Goal: Task Accomplishment & Management: Complete application form

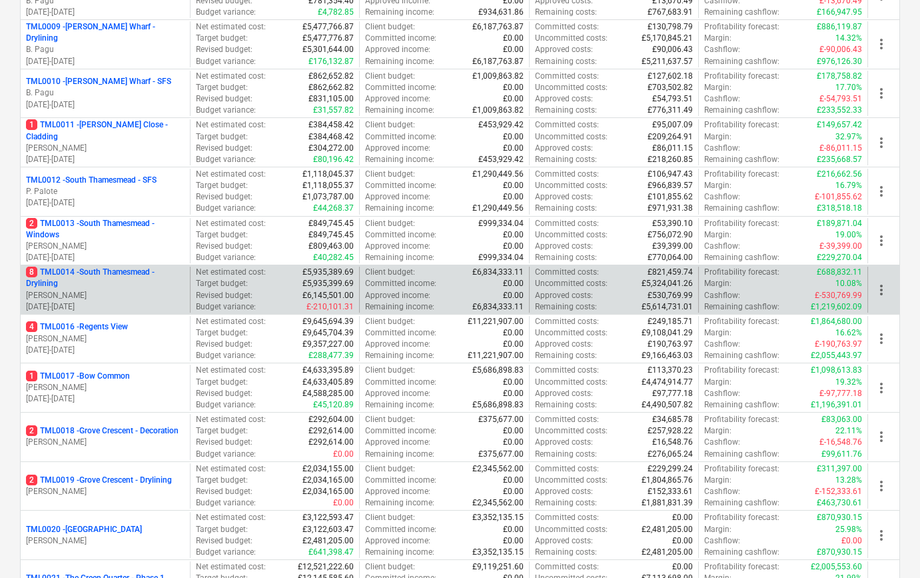
scroll to position [606, 0]
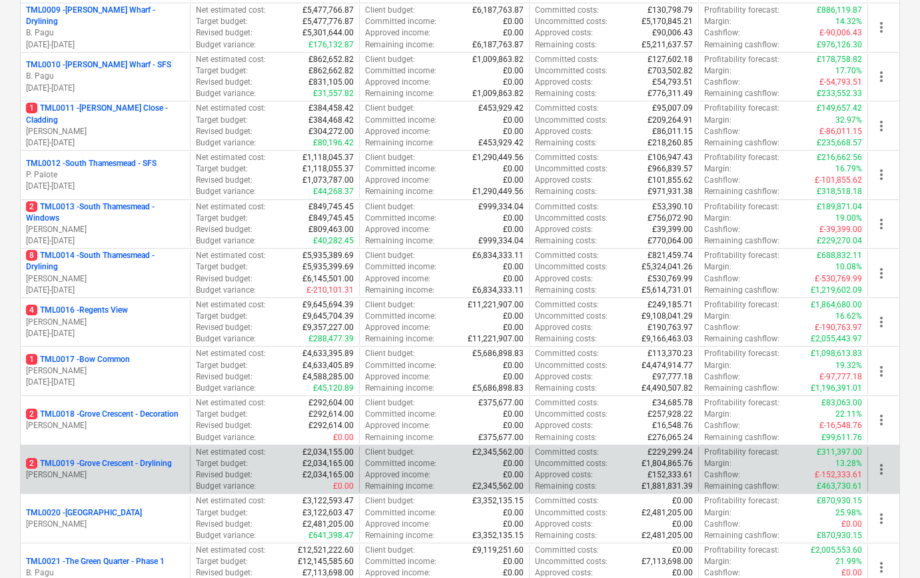
click at [140, 476] on p "[PERSON_NAME]" at bounding box center [105, 474] width 159 height 11
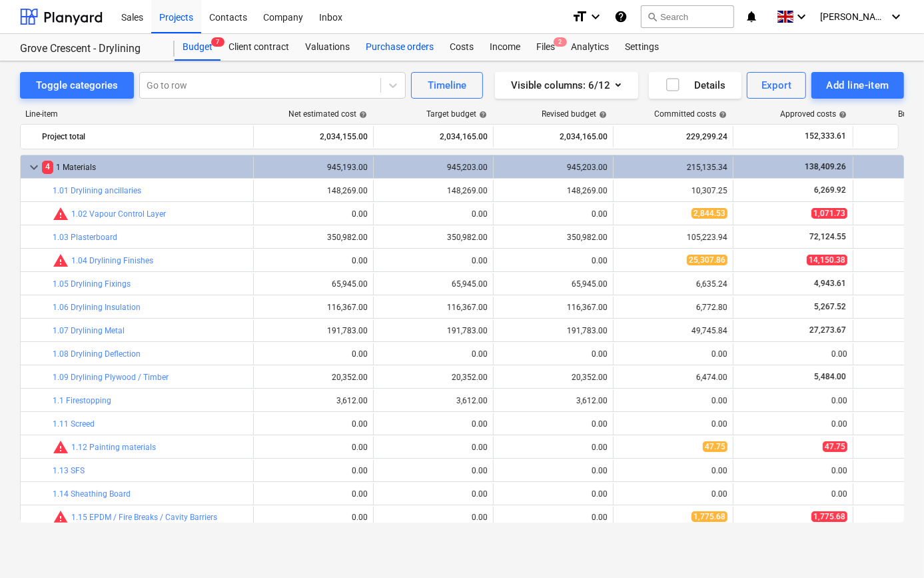
click at [386, 44] on div "Purchase orders" at bounding box center [400, 47] width 84 height 27
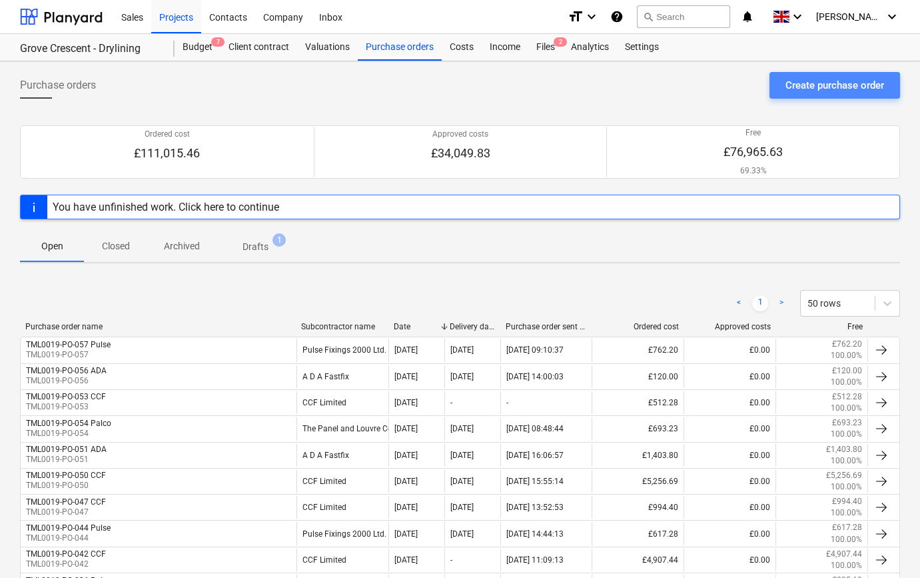
click at [848, 90] on div "Create purchase order" at bounding box center [834, 85] width 99 height 17
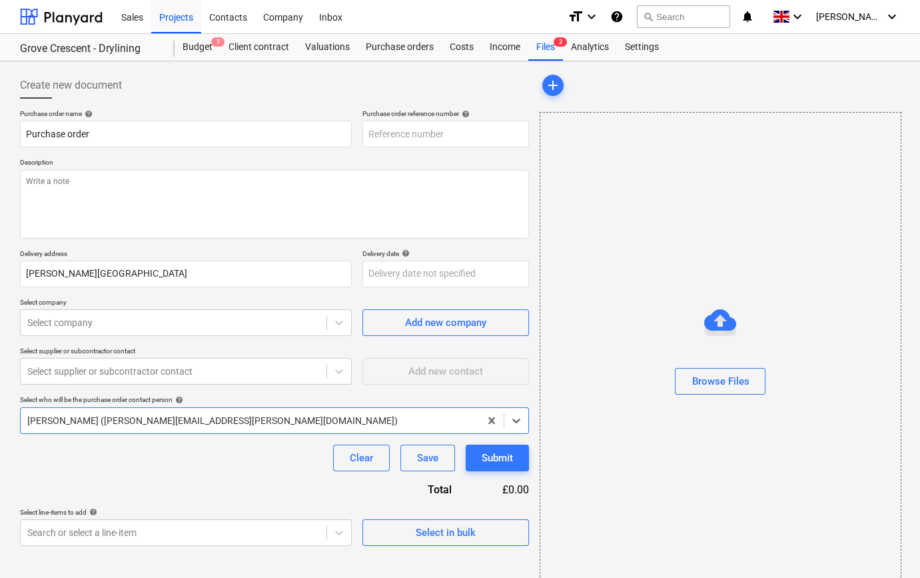
type textarea "x"
type input "TML0019-PO-058"
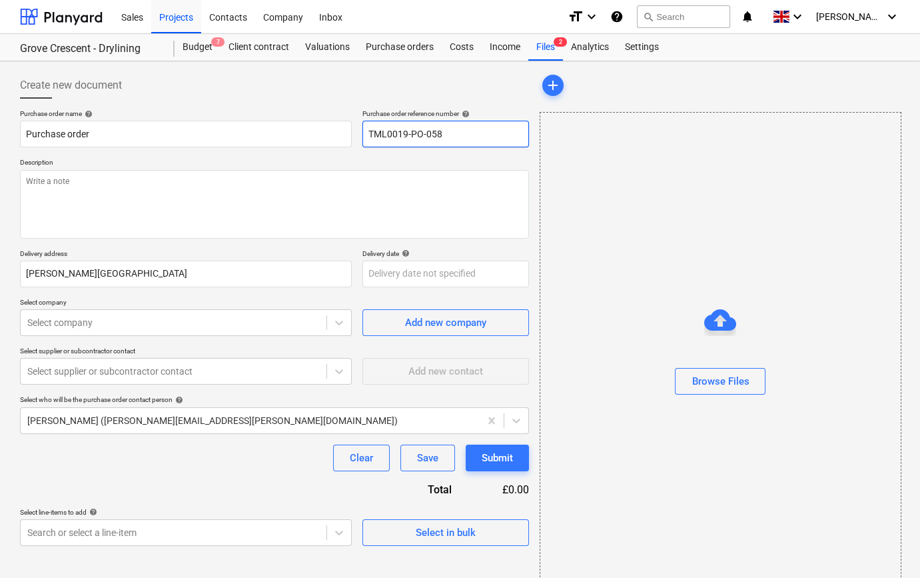
drag, startPoint x: 447, startPoint y: 133, endPoint x: 368, endPoint y: 135, distance: 78.6
click at [368, 135] on input "TML0019-PO-058" at bounding box center [445, 134] width 167 height 27
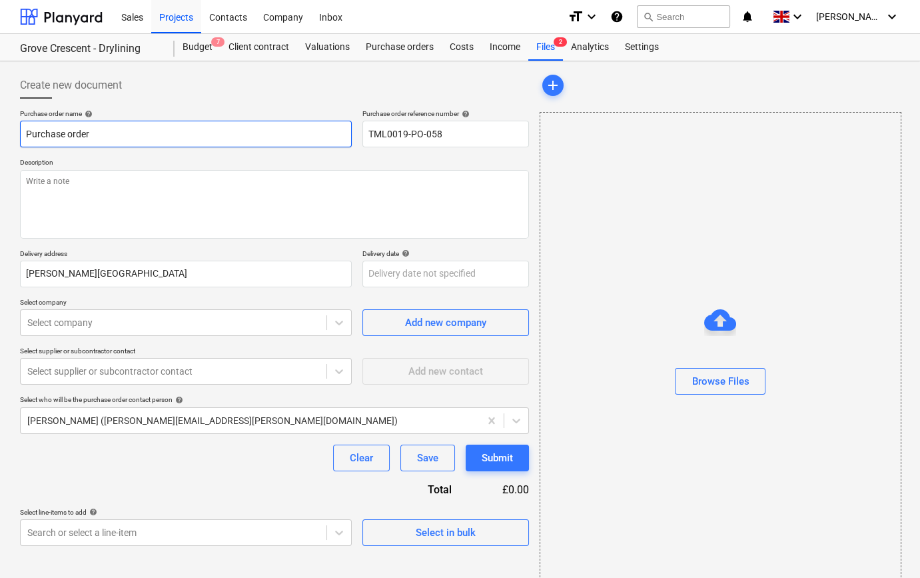
click at [120, 135] on input "Purchase order" at bounding box center [186, 134] width 332 height 27
click at [120, 136] on input "Purchase order" at bounding box center [186, 134] width 332 height 27
type textarea "x"
type input "Purchase"
type textarea "x"
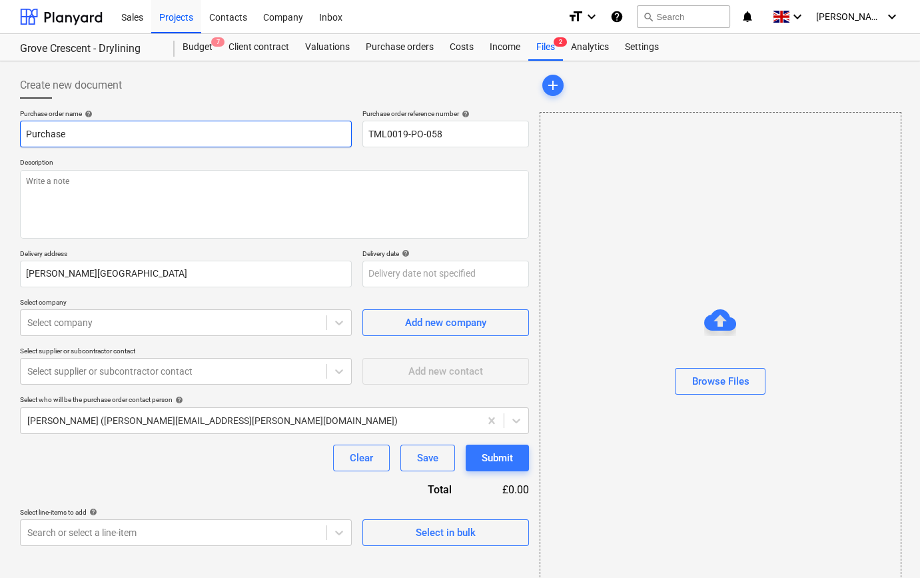
type input "Purchase"
type textarea "x"
type input "Purchas"
type textarea "x"
type input "Purch"
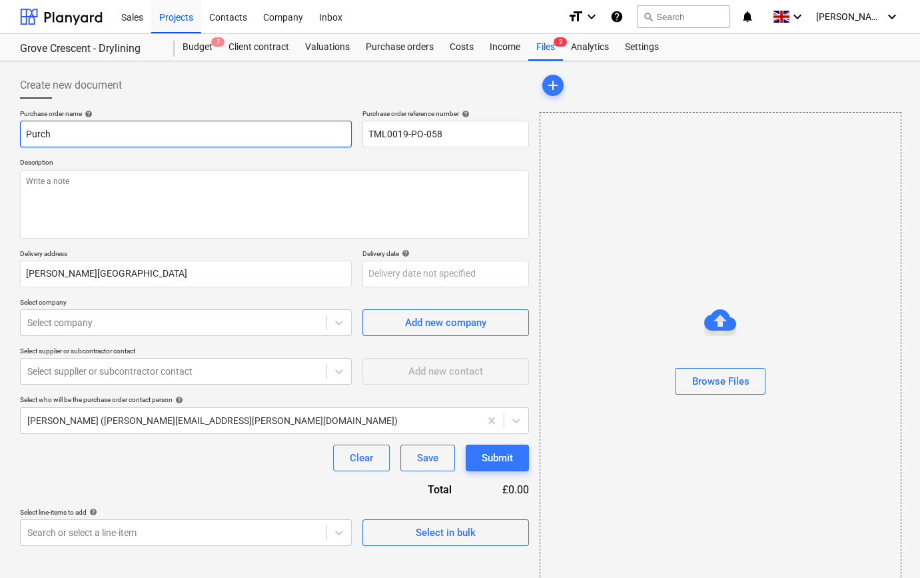
type textarea "x"
type input "Purc"
type textarea "x"
type input "Pur"
type textarea "x"
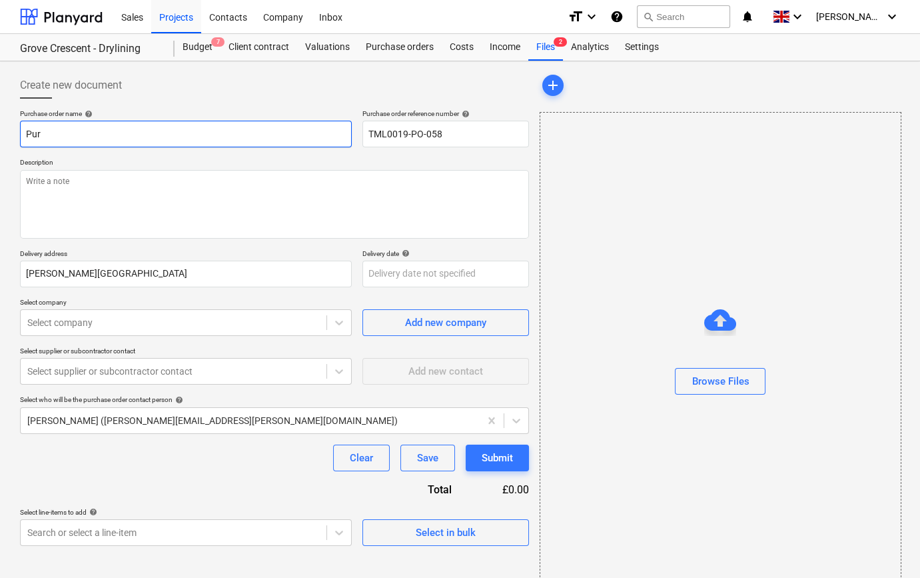
type input "Pu"
type textarea "x"
type input "P"
type textarea "x"
paste input "TML0019-PO-058"
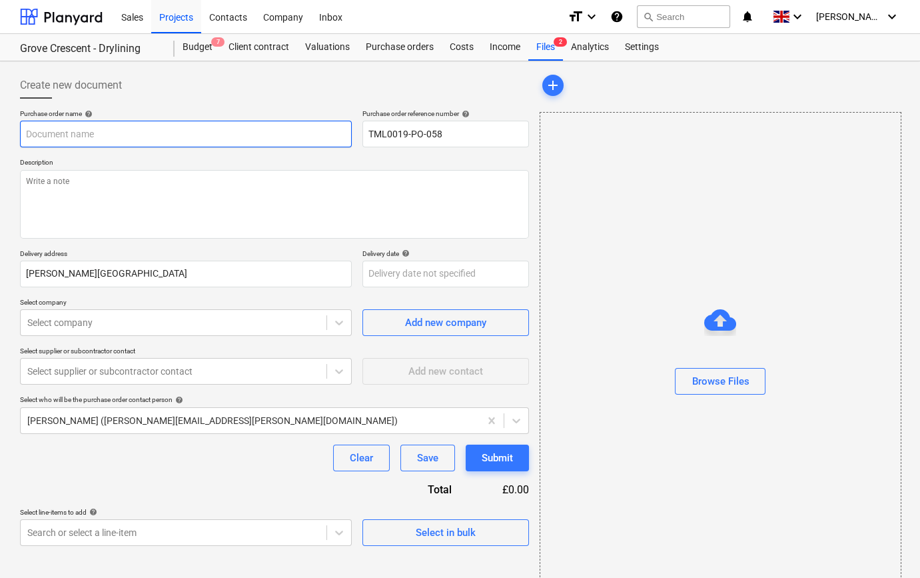
type textarea "x"
type input "TML0019-PO-058"
type textarea "x"
type input "TML0019-PO-058"
type textarea "x"
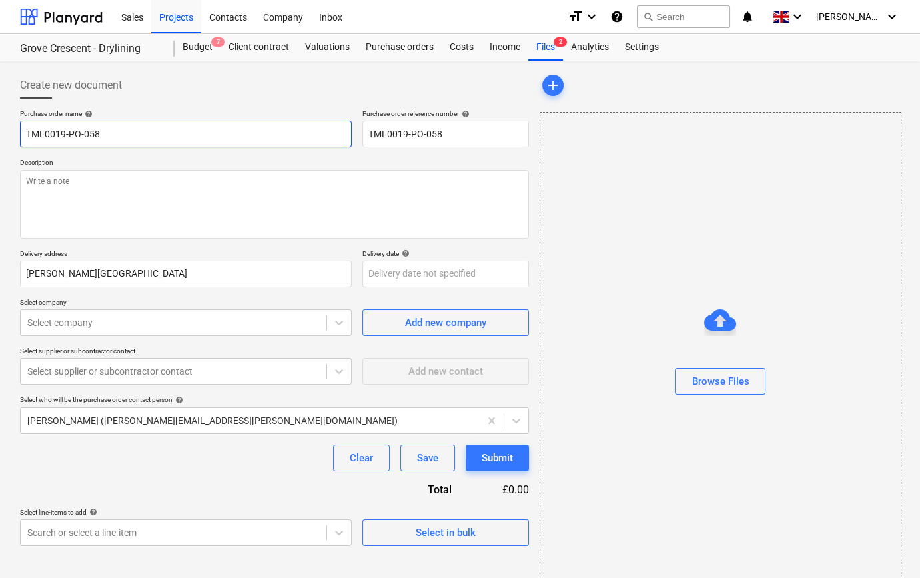
type input "TML0019-PO-058 P"
type textarea "x"
type input "TML0019-PO-058 Pu"
type textarea "x"
type input "TML0019-PO-058 Pul"
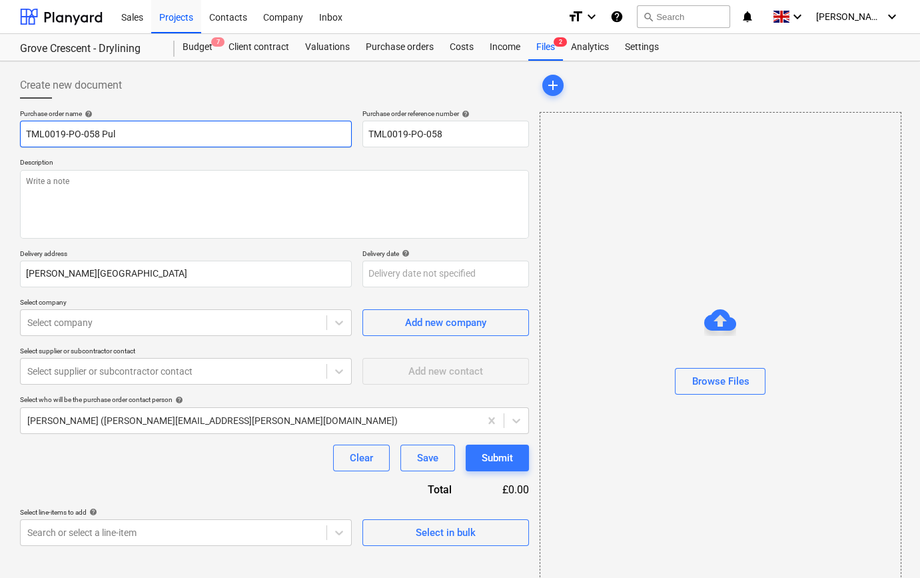
type textarea "x"
type input "TML0019-PO-058 [PERSON_NAME]"
type textarea "x"
type input "TML0019-PO-058 Pulse"
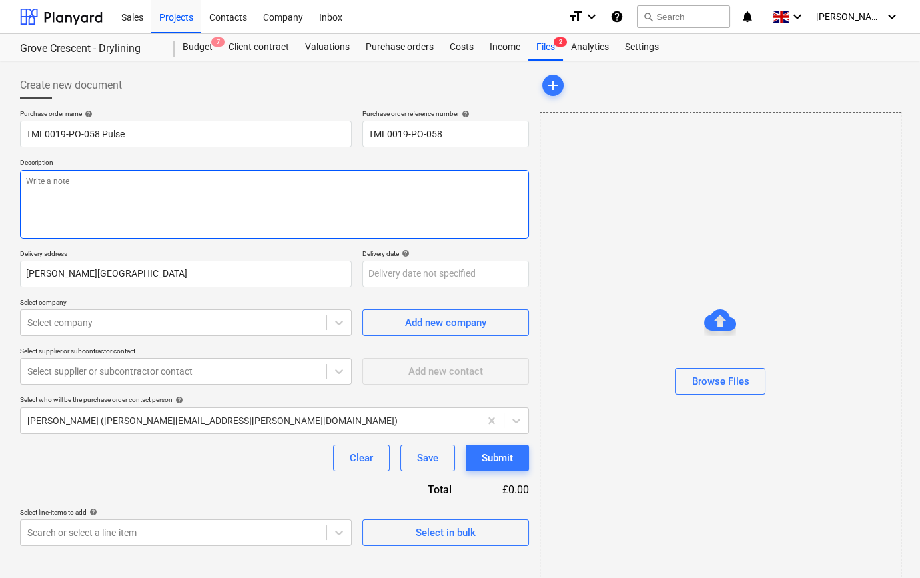
click at [35, 186] on textarea at bounding box center [274, 204] width 509 height 69
type textarea "x"
type textarea "S"
type textarea "x"
type textarea "Si"
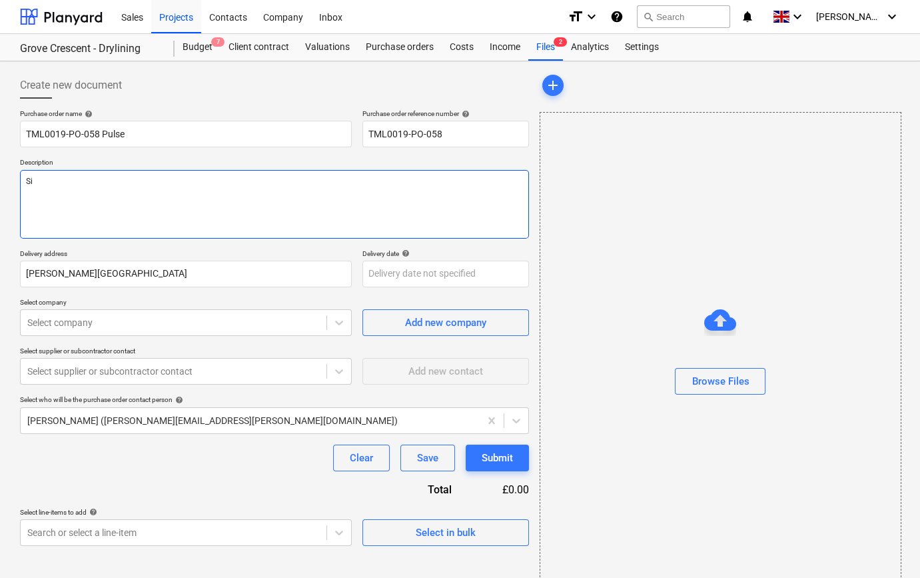
type textarea "x"
type textarea "Sit"
type textarea "x"
type textarea "Site"
type textarea "x"
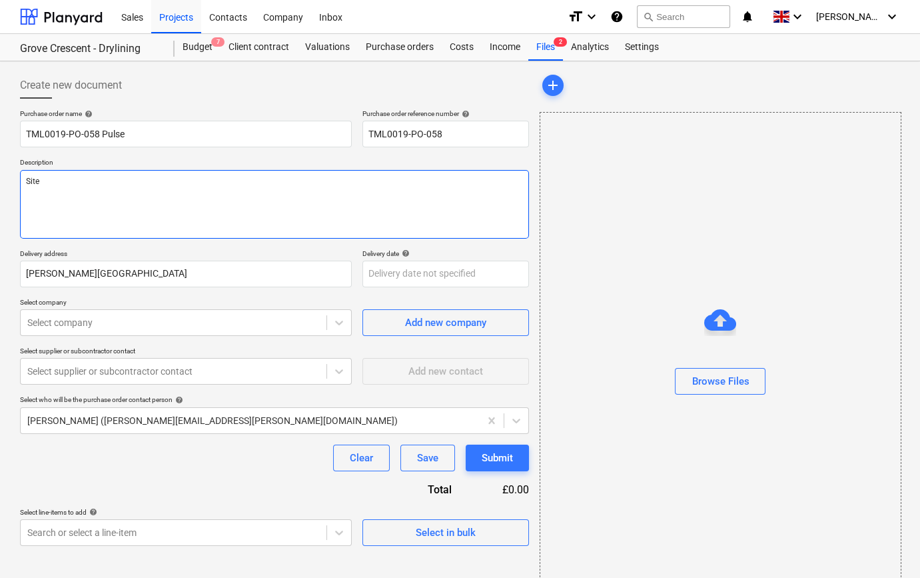
type textarea "Site"
type textarea "x"
type textarea "Site c"
type textarea "x"
type textarea "Site co"
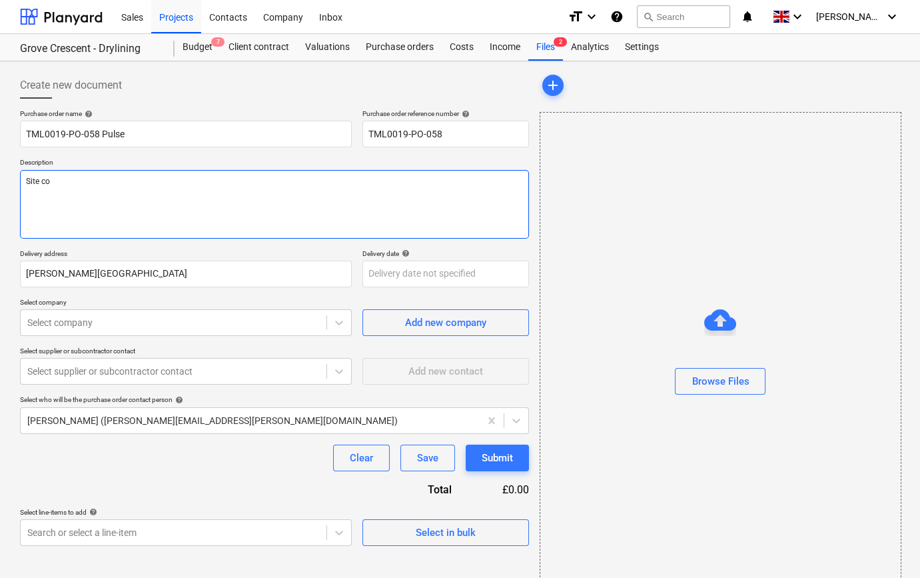
type textarea "x"
type textarea "Site con"
type textarea "x"
type textarea "Site cont"
type textarea "x"
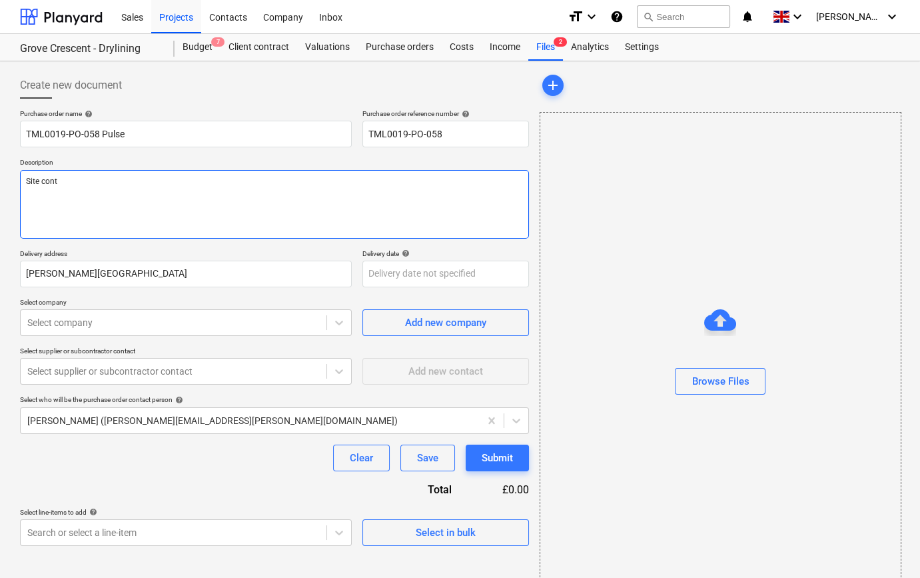
type textarea "Site conta"
type textarea "x"
type textarea "Site contac"
type textarea "x"
type textarea "Site contact"
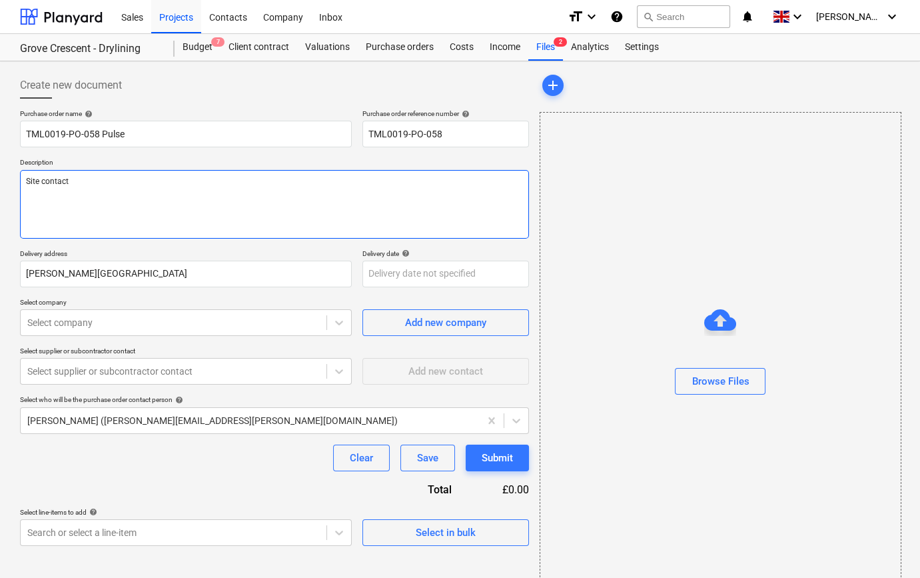
type textarea "x"
type textarea "Site contact"
type textarea "x"
type textarea "Site contact C"
type textarea "x"
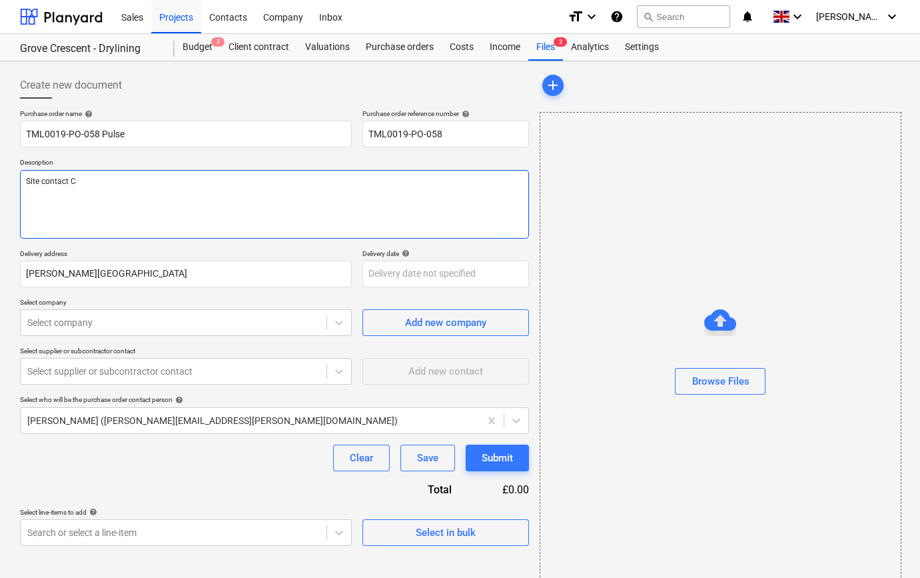
type textarea "Site contact Co"
type textarea "x"
type textarea "Site contact Cor"
type textarea "x"
type textarea "Site contact Corn"
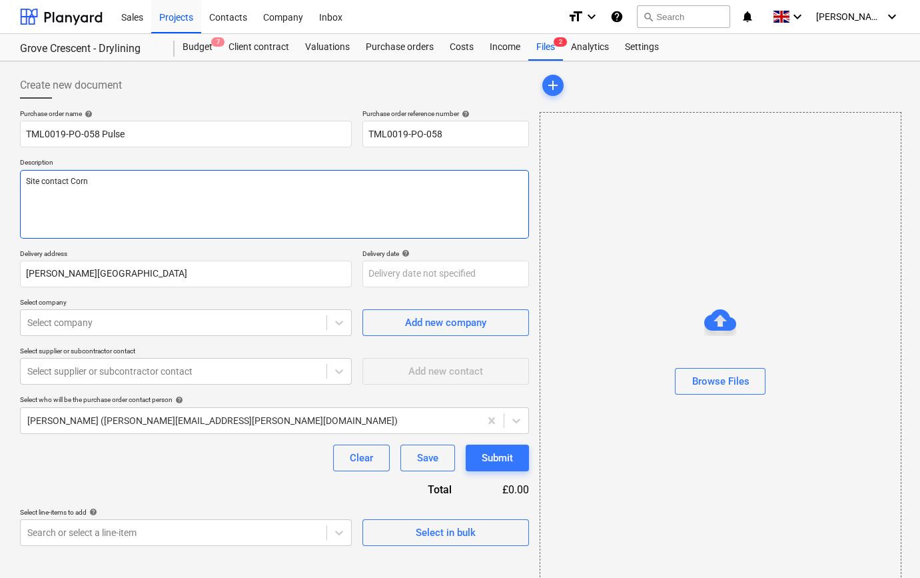
type textarea "x"
type textarea "Site contact Corne"
type textarea "x"
type textarea "Site contact [PERSON_NAME]"
type textarea "x"
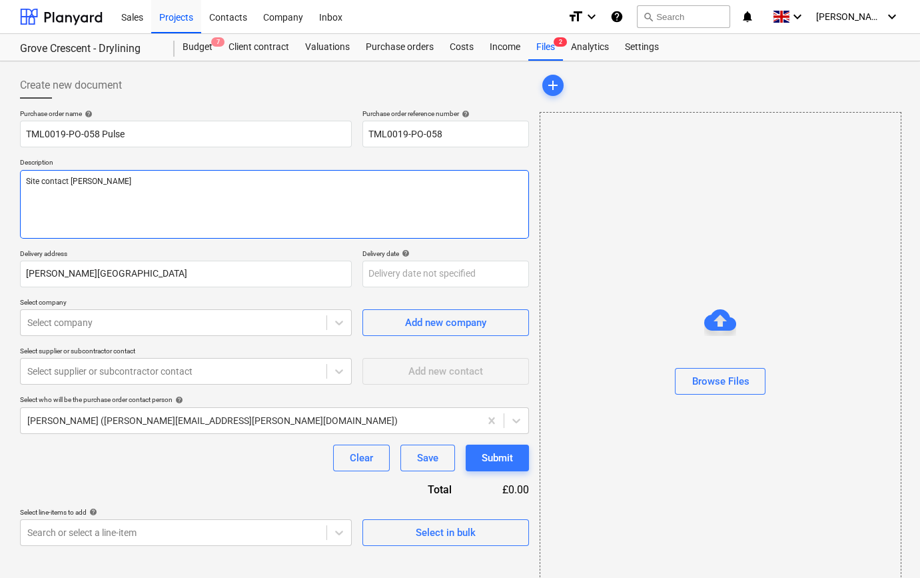
type textarea "Site contact [PERSON_NAME]"
type textarea "x"
type textarea "Site contact [PERSON_NAME] 0"
type textarea "x"
type textarea "Site contact [PERSON_NAME] 07"
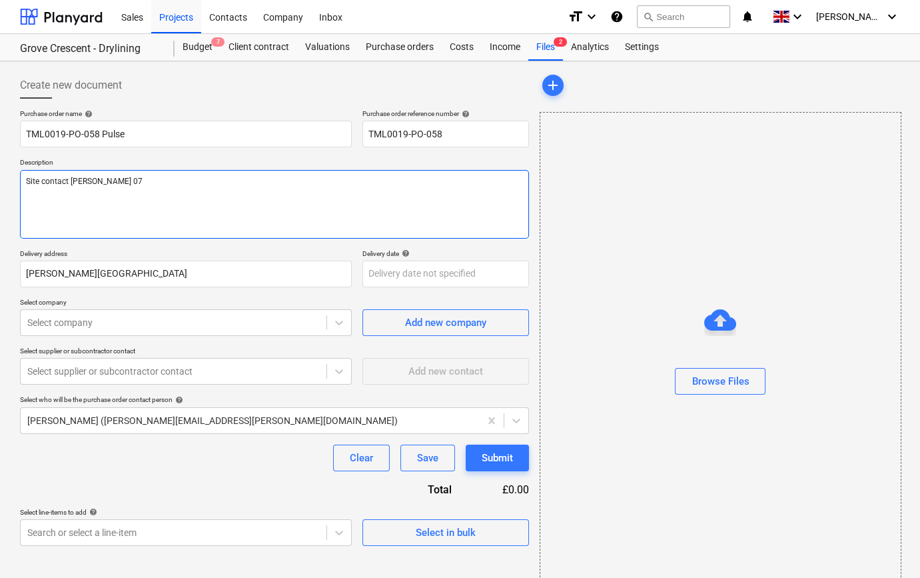
type textarea "x"
type textarea "Site contact [PERSON_NAME] 078"
type textarea "x"
type textarea "Site contact [PERSON_NAME] 0785"
type textarea "x"
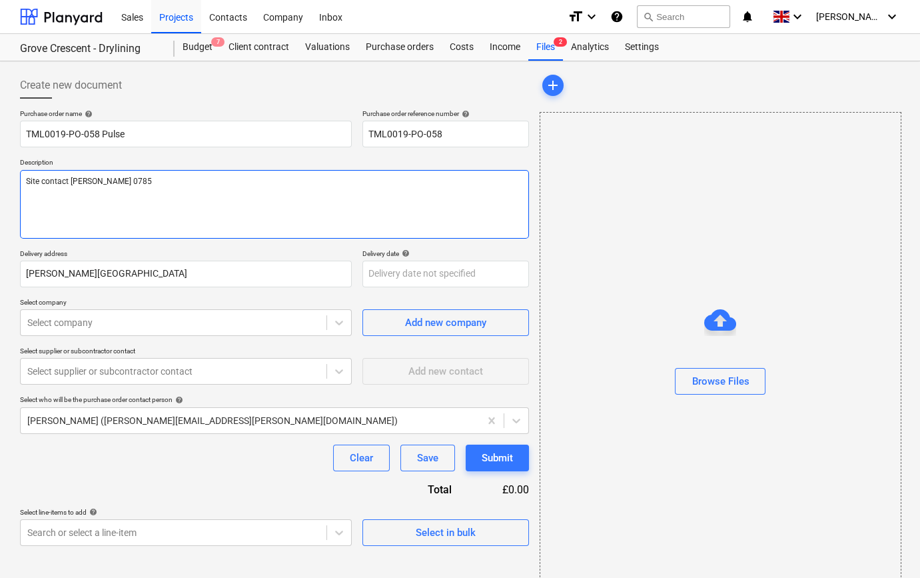
type textarea "Site contact [PERSON_NAME] 07853"
type textarea "x"
type textarea "Site contact [PERSON_NAME] 07853"
type textarea "x"
type textarea "Site contact [PERSON_NAME] 07853 3"
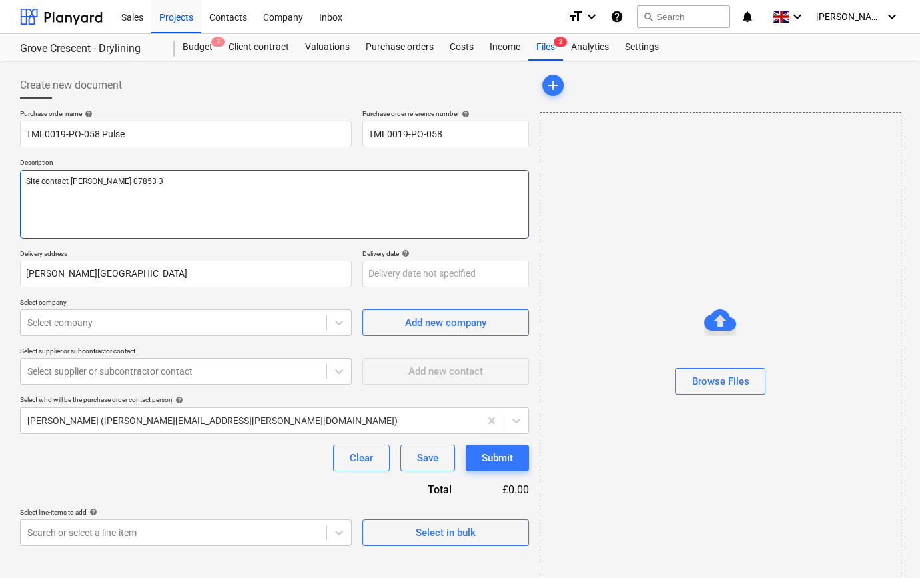
type textarea "x"
type textarea "Site contact [PERSON_NAME] [PHONE_NUMBER]"
type textarea "x"
type textarea "Site contact [PERSON_NAME] [PHONE_NUMBER]"
type textarea "x"
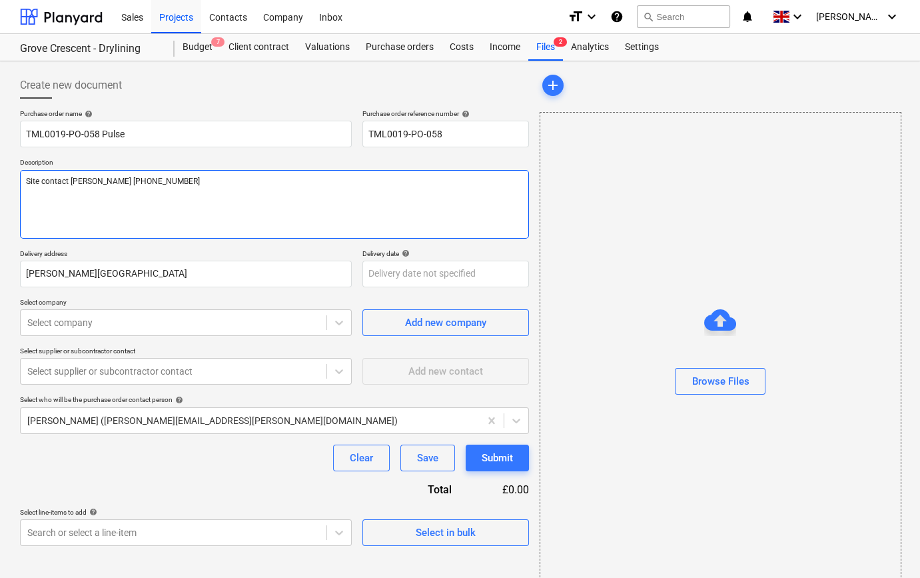
type textarea "Site contact [PERSON_NAME] [PHONE_NUMBER]"
type textarea "x"
type textarea "Site contact [PERSON_NAME] [PHONE_NUMBER]"
type textarea "x"
type textarea "Site contact [PERSON_NAME] [PHONE_NUMBER]"
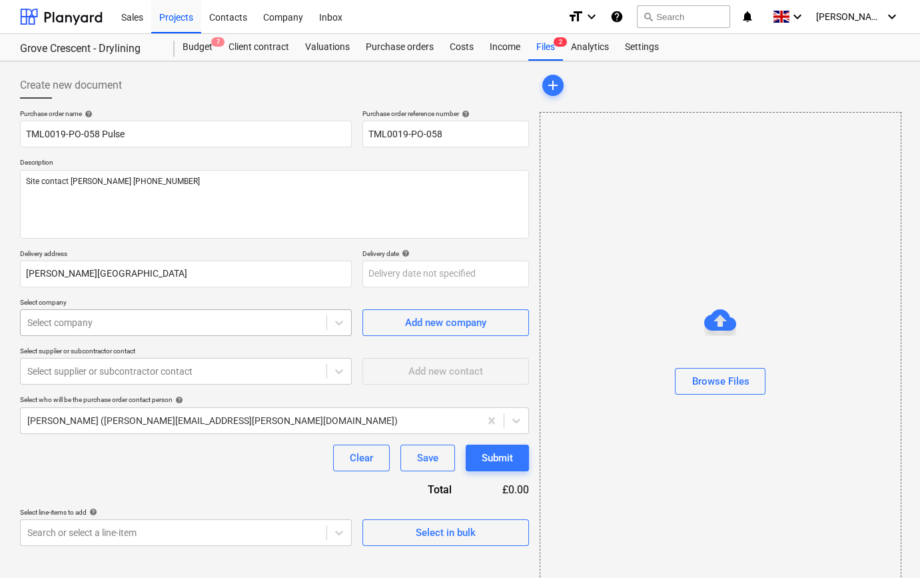
type textarea "x"
click at [289, 324] on div at bounding box center [173, 322] width 292 height 13
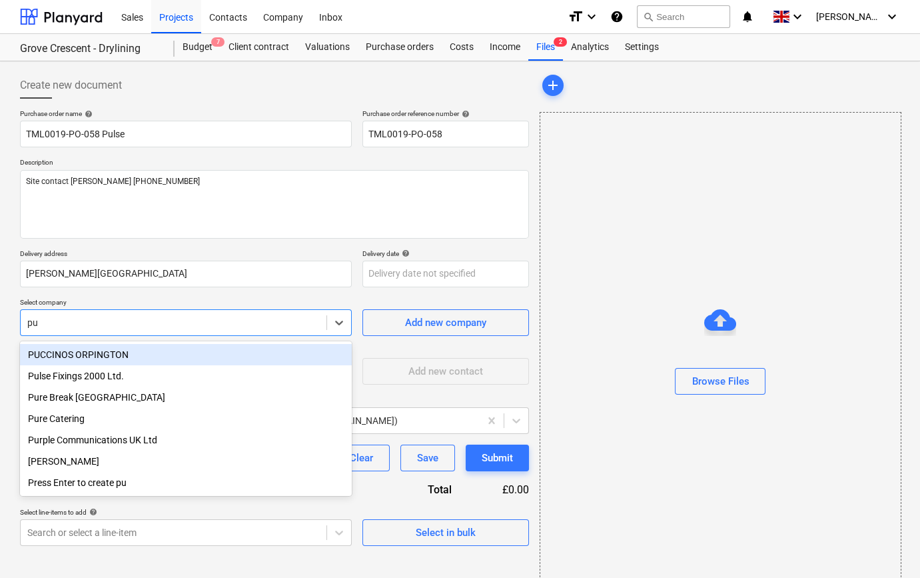
type input "pul"
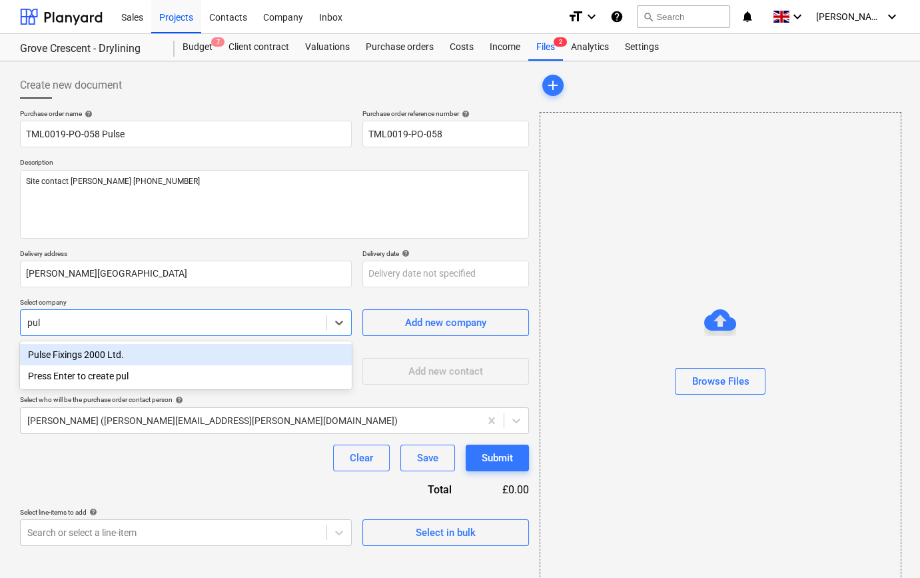
click at [127, 353] on div "Pulse Fixings 2000 Ltd." at bounding box center [186, 354] width 332 height 21
type textarea "x"
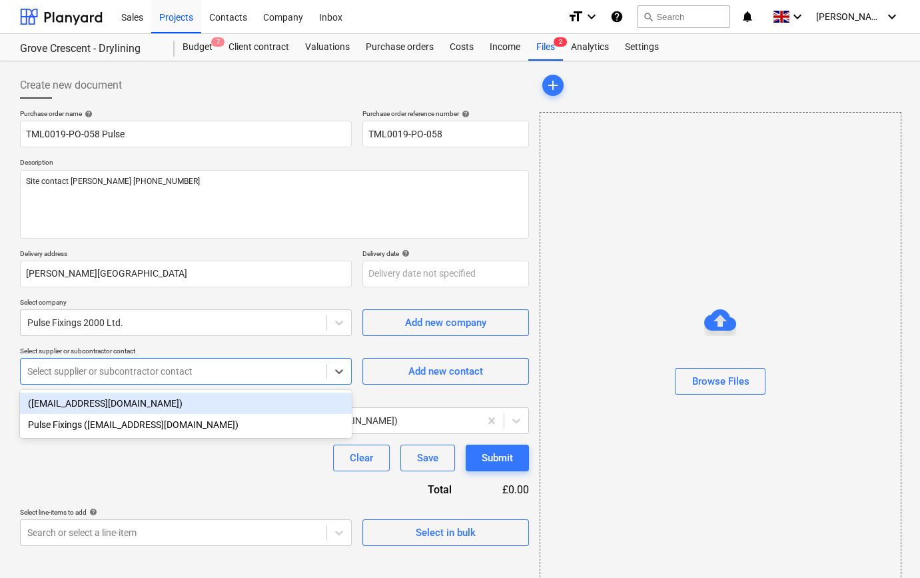
click at [124, 378] on div at bounding box center [173, 370] width 292 height 13
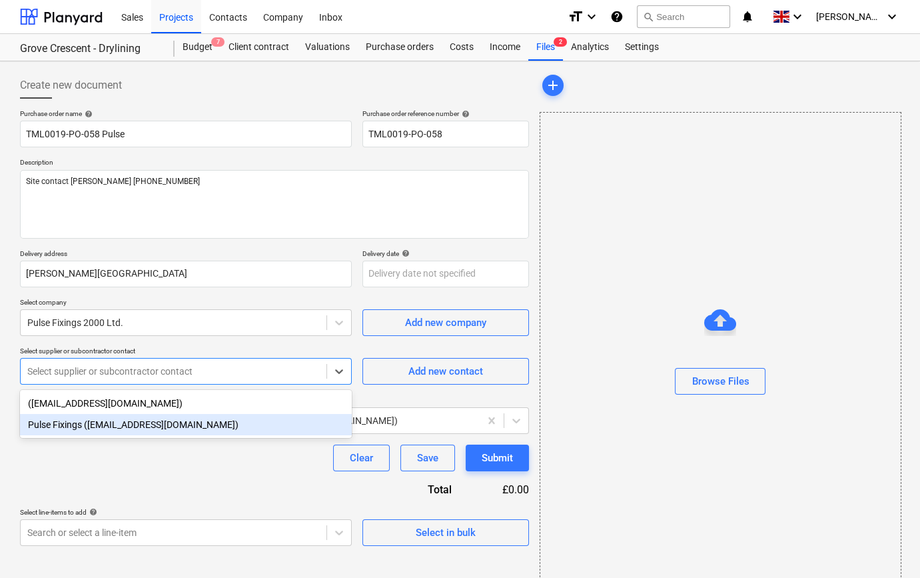
click at [110, 426] on div "Pulse Fixings ([EMAIL_ADDRESS][DOMAIN_NAME])" at bounding box center [186, 424] width 332 height 21
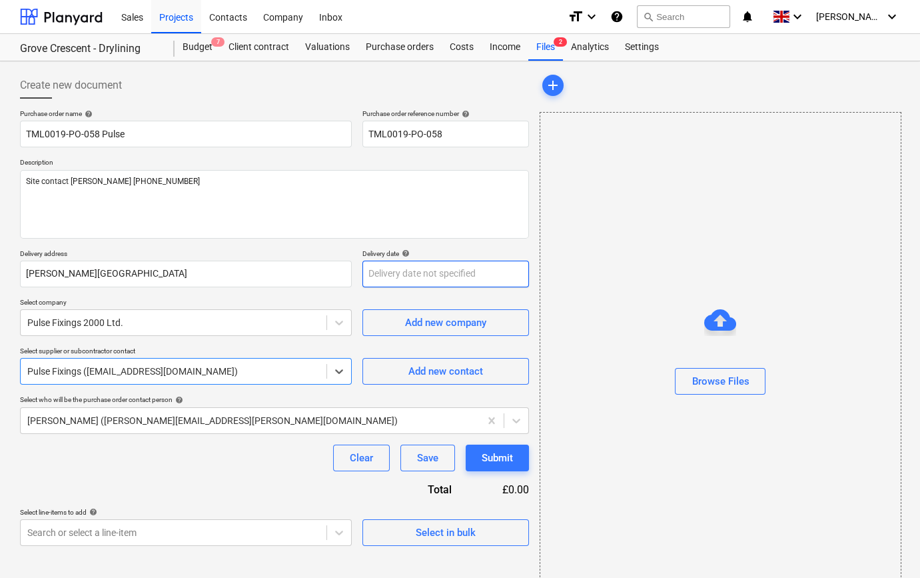
click at [406, 278] on body "Sales Projects Contacts Company Inbox format_size keyboard_arrow_down help sear…" at bounding box center [460, 289] width 920 height 578
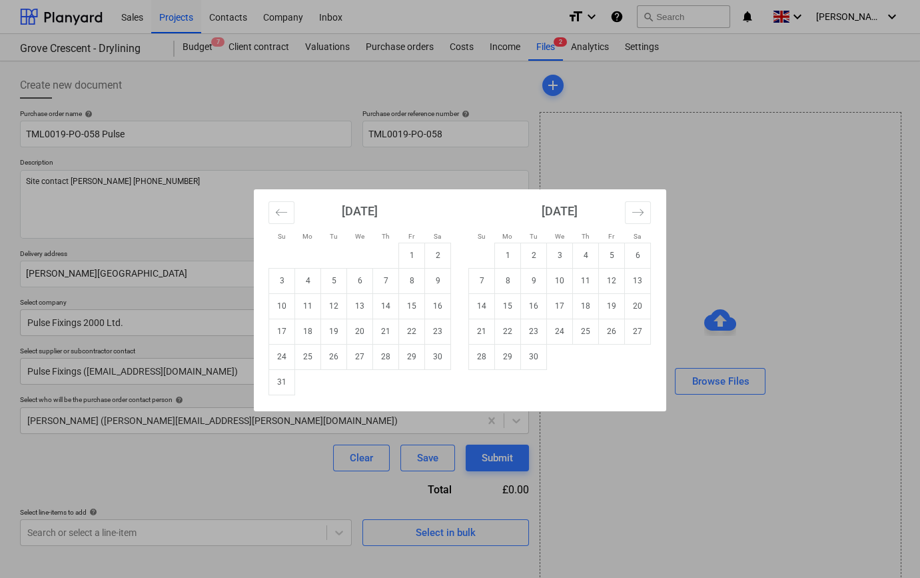
click at [385, 306] on td "14" at bounding box center [386, 305] width 26 height 25
type textarea "x"
type input "[DATE]"
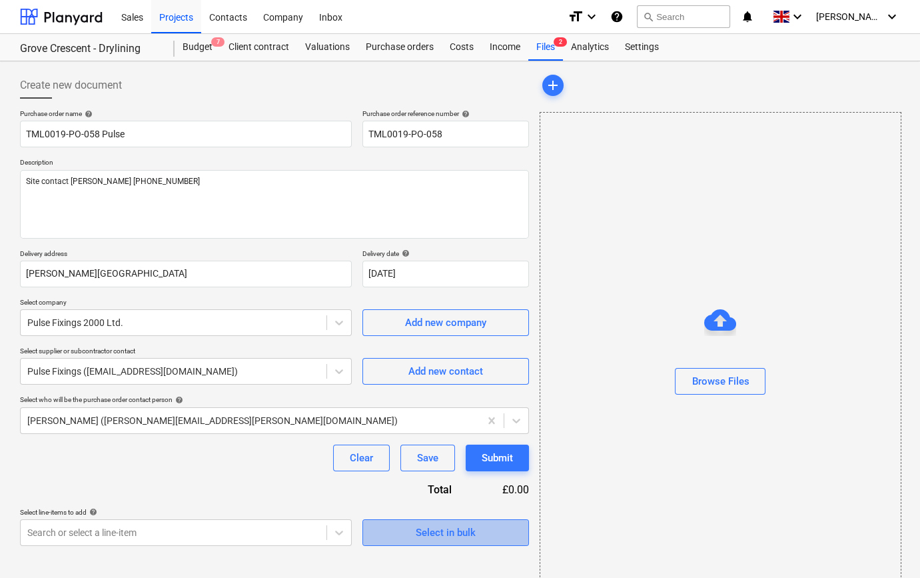
click at [478, 532] on span "Select in bulk" at bounding box center [445, 532] width 133 height 17
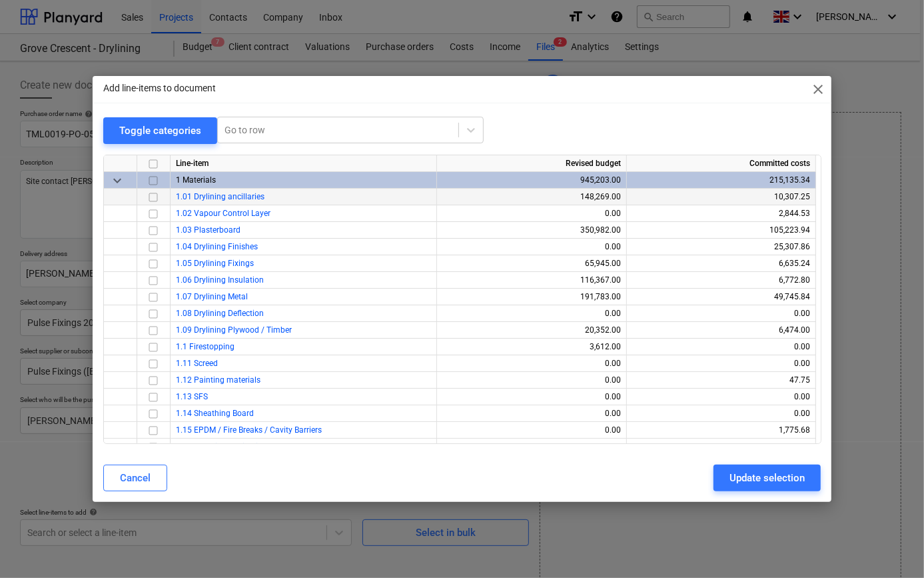
click at [152, 195] on input "checkbox" at bounding box center [153, 197] width 16 height 16
click at [746, 475] on div "Update selection" at bounding box center [766, 477] width 75 height 17
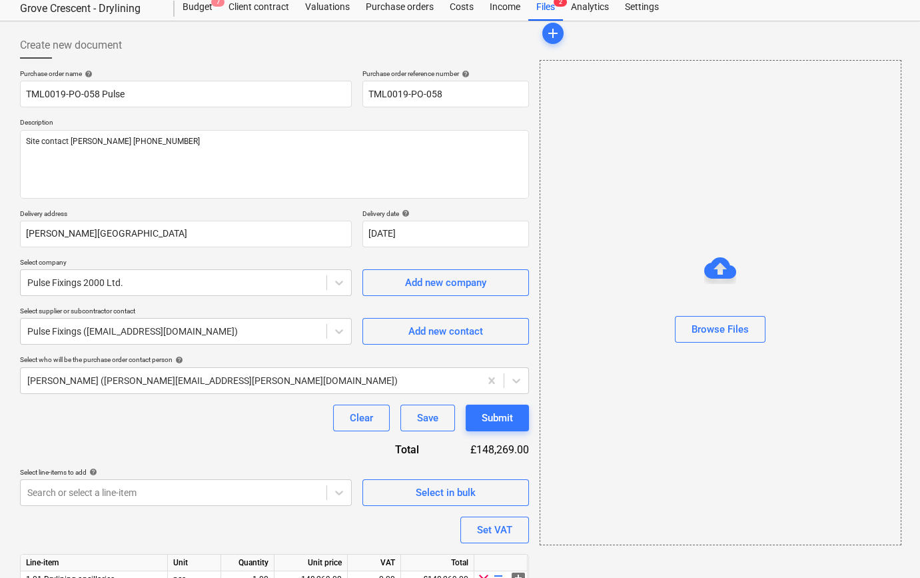
scroll to position [103, 0]
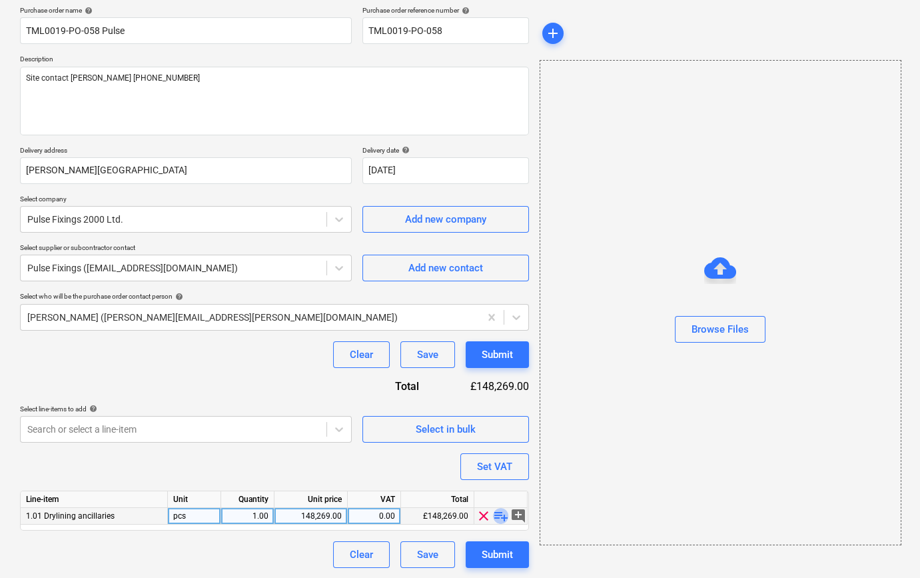
click at [496, 519] on span "playlist_add" at bounding box center [501, 516] width 16 height 16
type textarea "x"
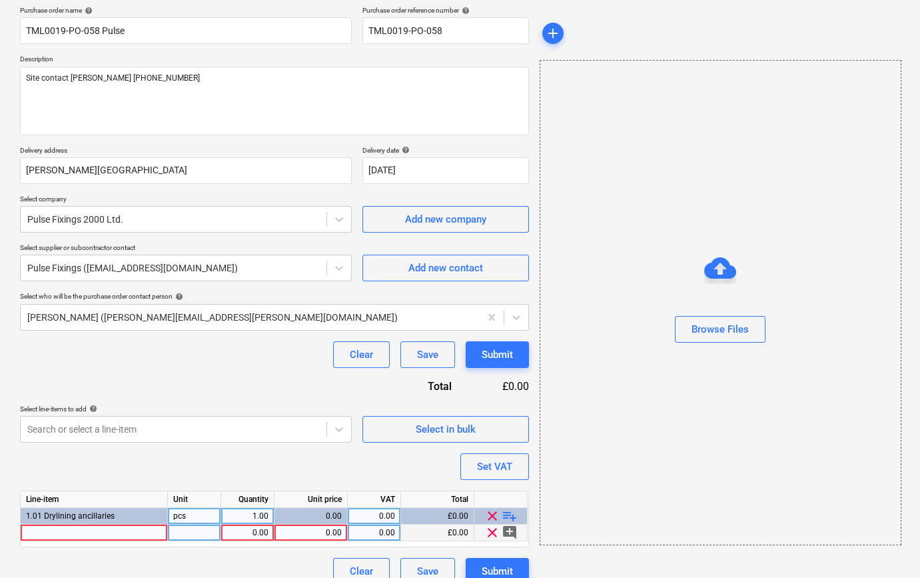
click at [39, 534] on div at bounding box center [94, 532] width 147 height 17
click at [110, 528] on input "TIMCO 225mm 120g snading discs" at bounding box center [94, 532] width 147 height 16
type input "TIMCO 225mm 120g sanding discs"
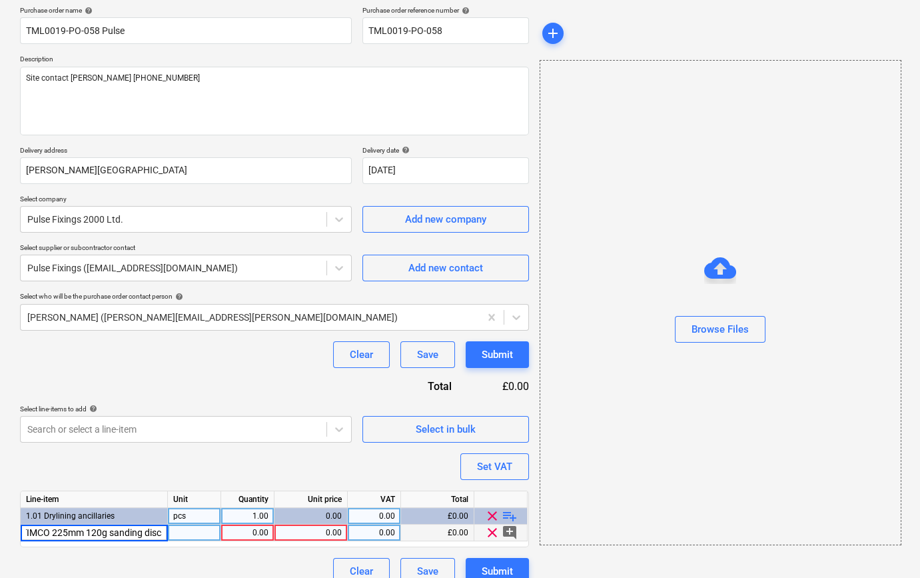
type textarea "x"
type input "pack"
type textarea "x"
click at [153, 534] on div "TIMCO 225mm 120g sanding discs" at bounding box center [94, 532] width 147 height 17
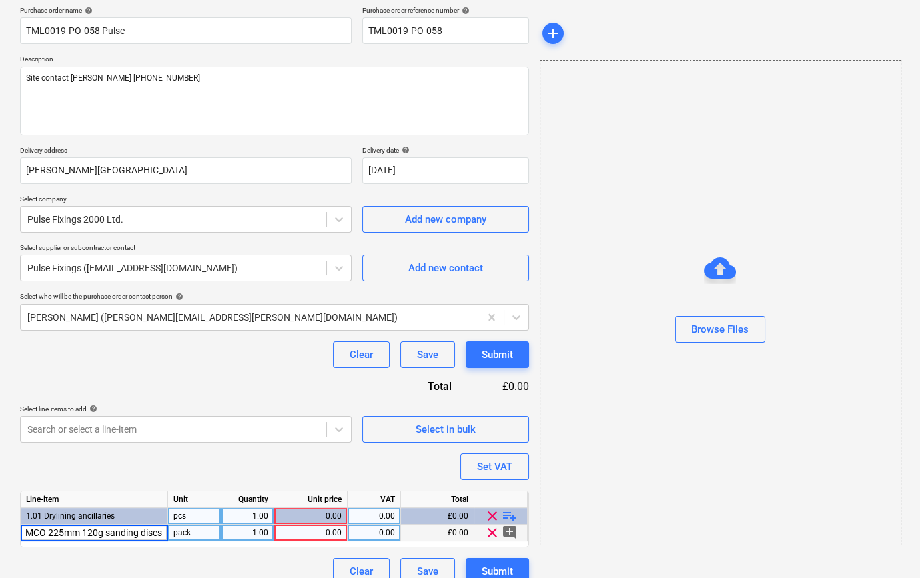
click at [161, 532] on input "TIMCO 225mm 120g sanding discs" at bounding box center [94, 532] width 147 height 16
type input "TIMCO 225mm 120g sanding discs (25)"
type textarea "x"
type input "31.48"
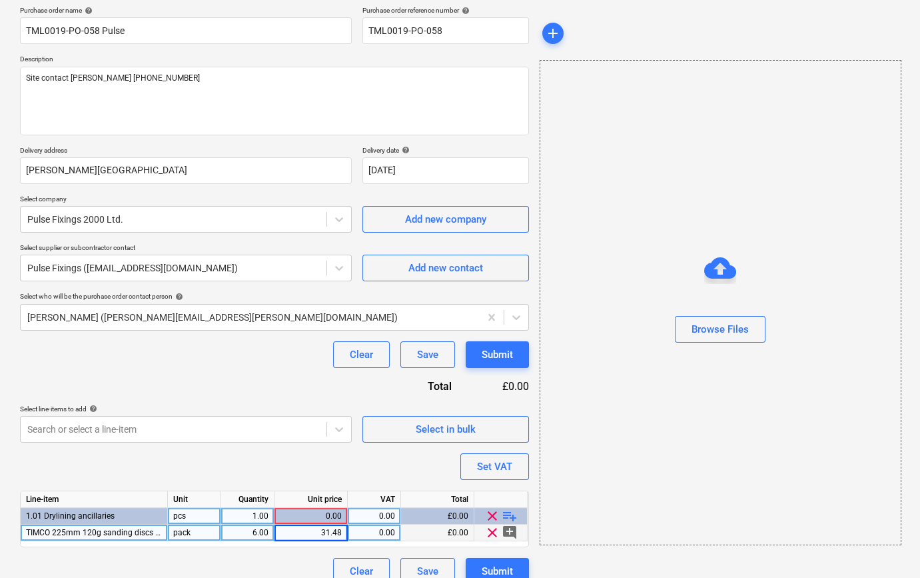
type textarea "x"
type input "20"
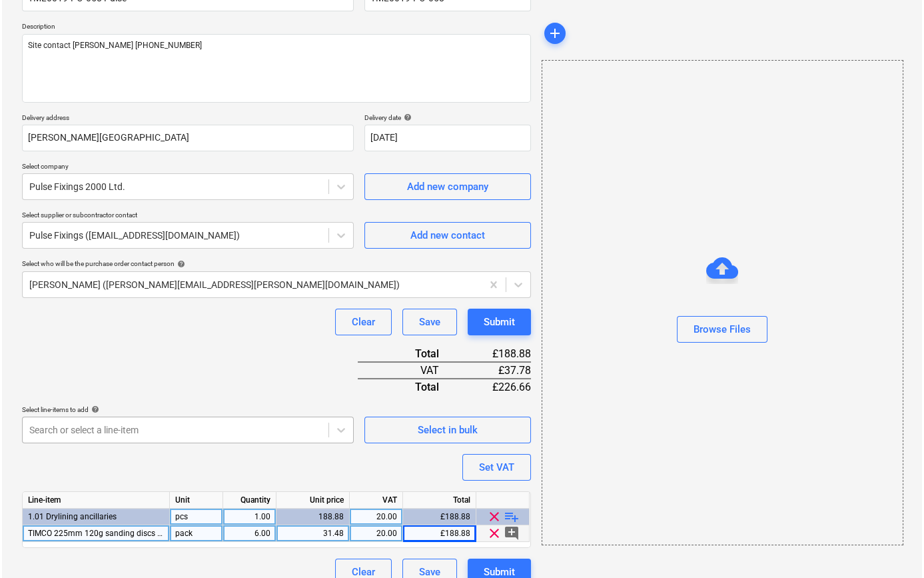
scroll to position [153, 0]
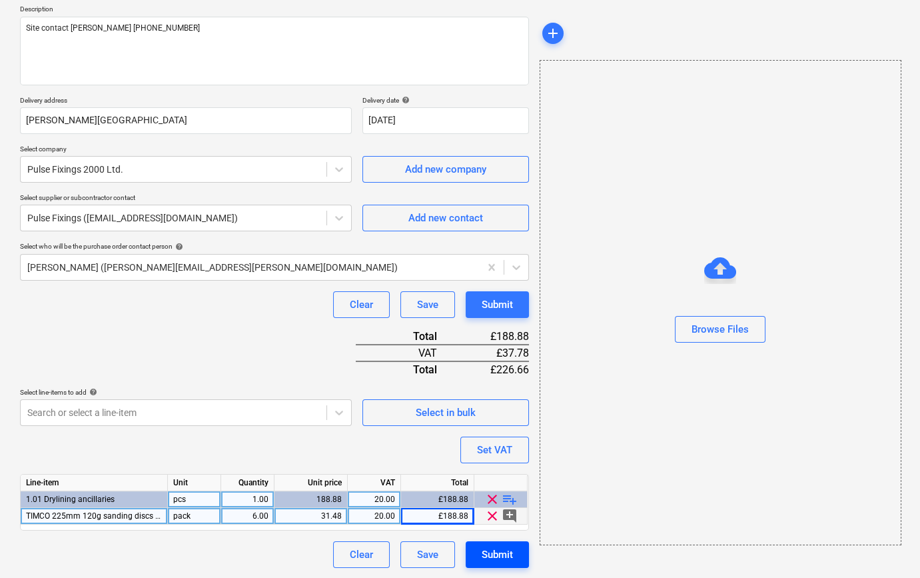
click at [496, 552] on div "Submit" at bounding box center [497, 554] width 31 height 17
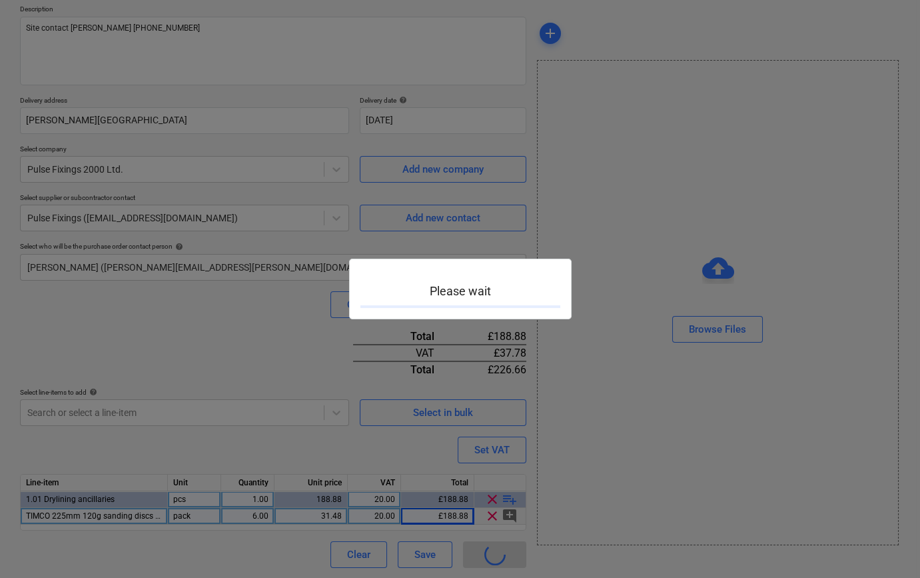
type textarea "x"
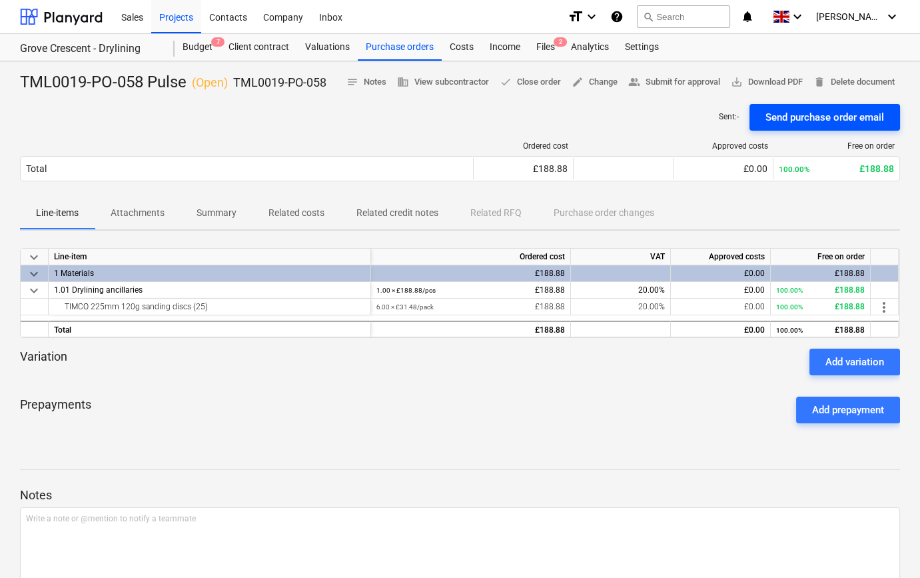
click at [787, 117] on div "Send purchase order email" at bounding box center [824, 117] width 119 height 17
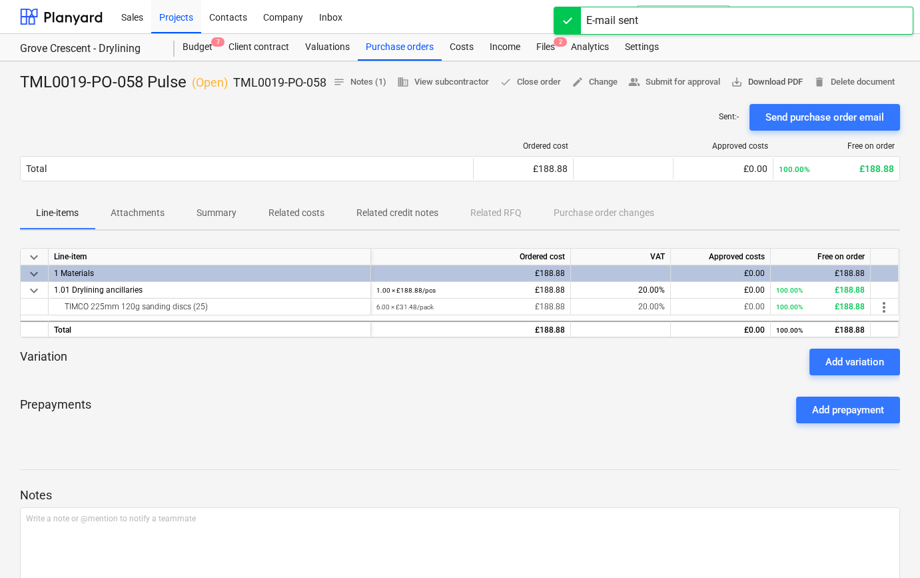
click at [803, 83] on span "save_alt Download PDF" at bounding box center [767, 82] width 72 height 15
